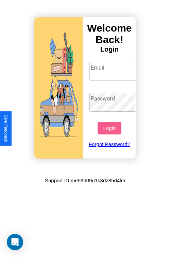
click at [113, 71] on input "Email" at bounding box center [112, 71] width 47 height 19
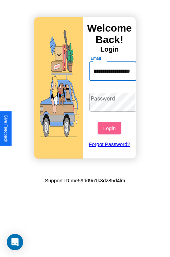
scroll to position [0, 19]
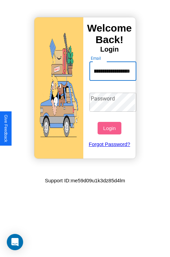
type input "**********"
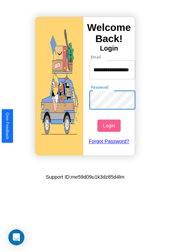
scroll to position [0, 0]
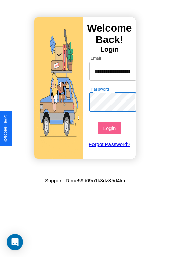
click at [110, 128] on button "Login" at bounding box center [108, 128] width 23 height 13
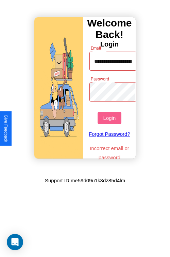
click at [110, 118] on button "Login" at bounding box center [108, 118] width 23 height 13
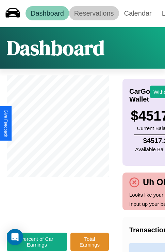
click at [94, 13] on link "Reservations" at bounding box center [94, 13] width 50 height 14
